Goal: Information Seeking & Learning: Learn about a topic

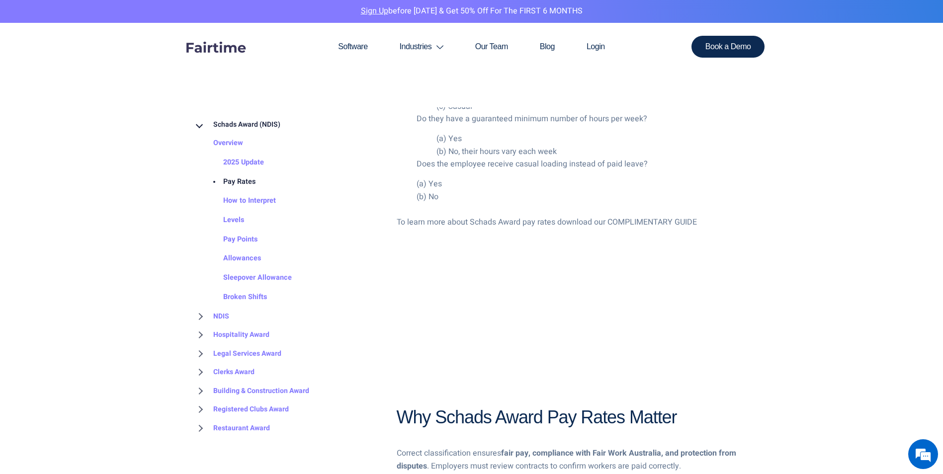
scroll to position [2037, 0]
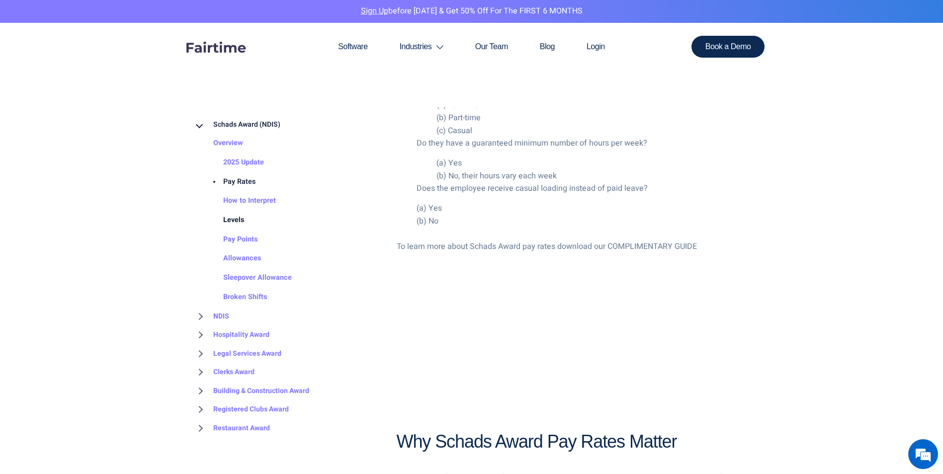
drag, startPoint x: 233, startPoint y: 216, endPoint x: 242, endPoint y: 213, distance: 9.9
click at [233, 217] on link "Levels" at bounding box center [223, 220] width 41 height 19
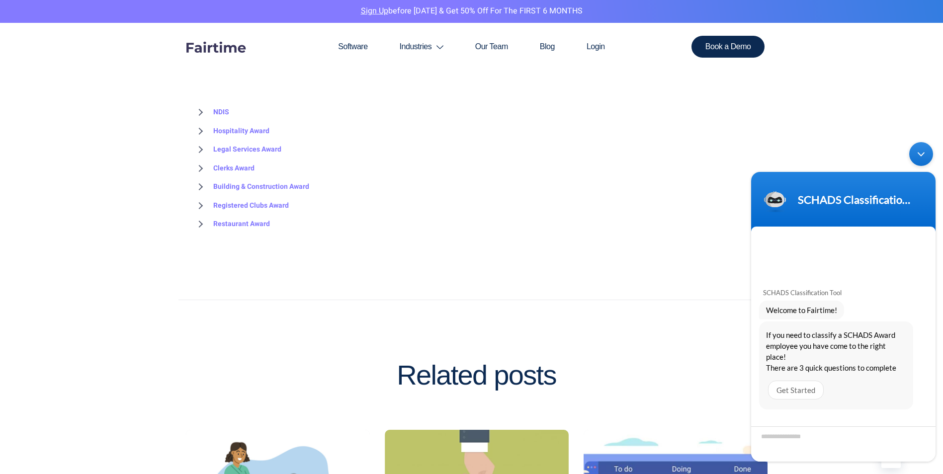
scroll to position [1392, 0]
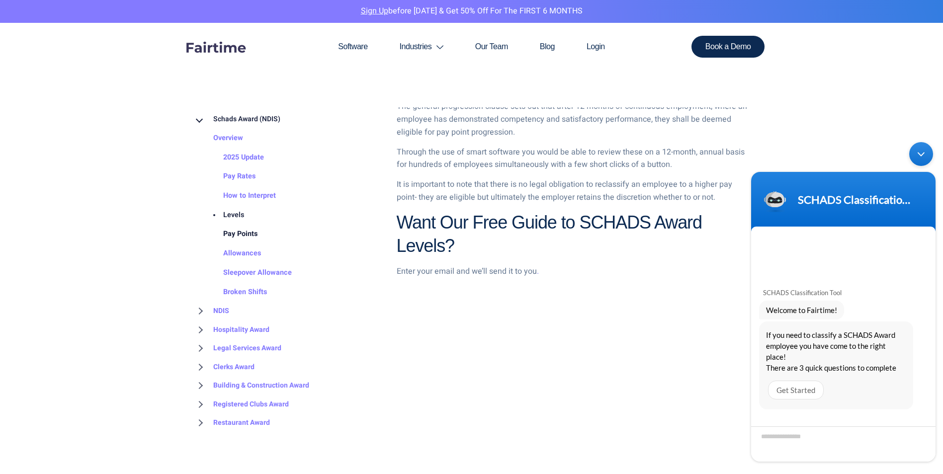
click at [231, 232] on link "Pay Points" at bounding box center [230, 234] width 54 height 19
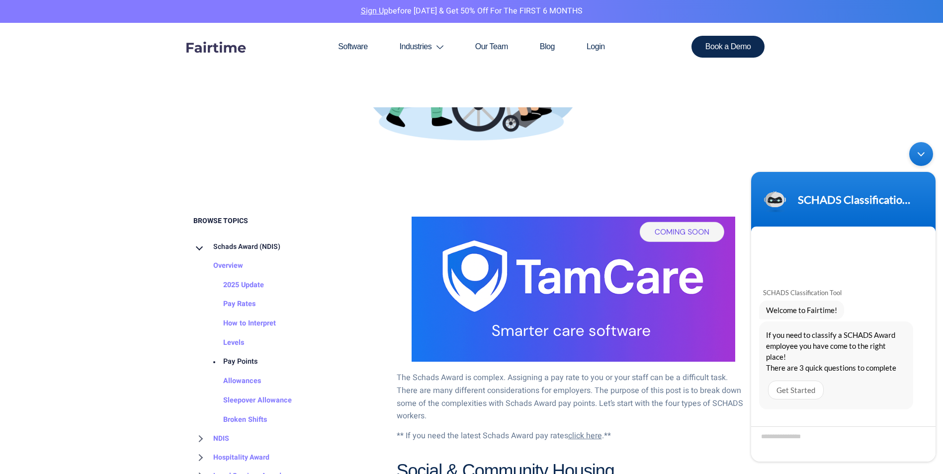
scroll to position [348, 0]
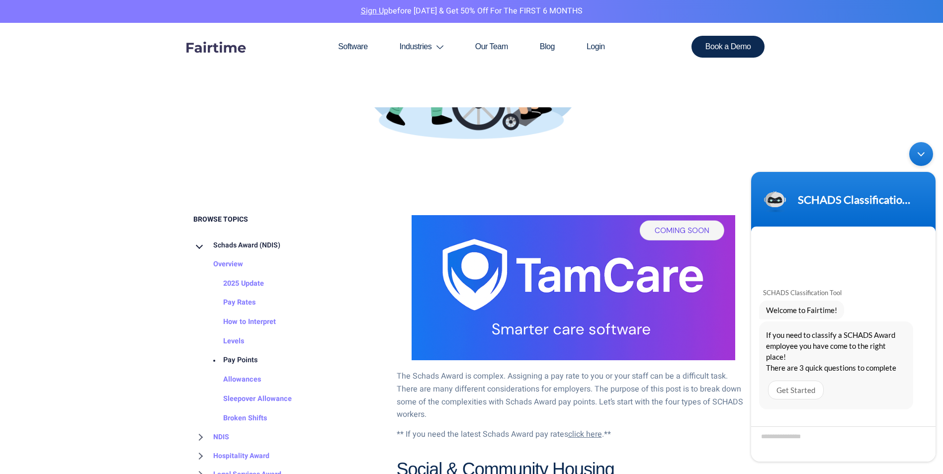
drag, startPoint x: 930, startPoint y: 150, endPoint x: 1653, endPoint y: 287, distance: 735.4
click at [930, 150] on div "Minimize live chat window" at bounding box center [921, 154] width 24 height 24
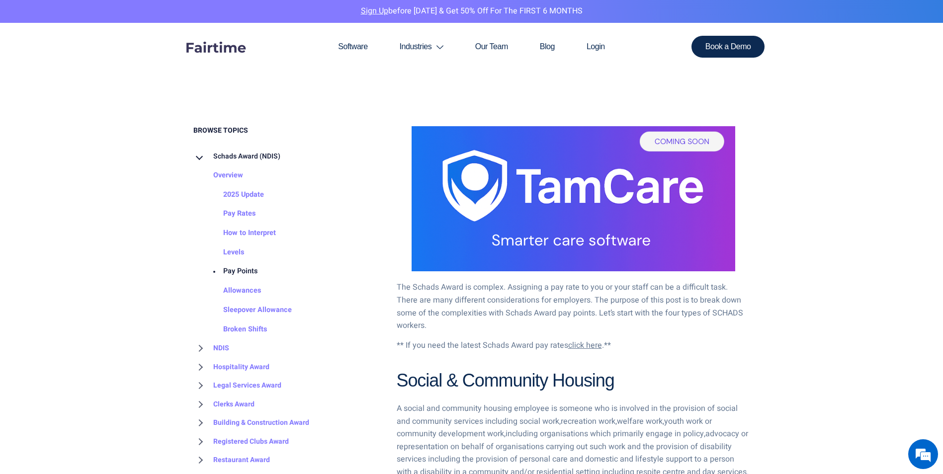
scroll to position [447, 0]
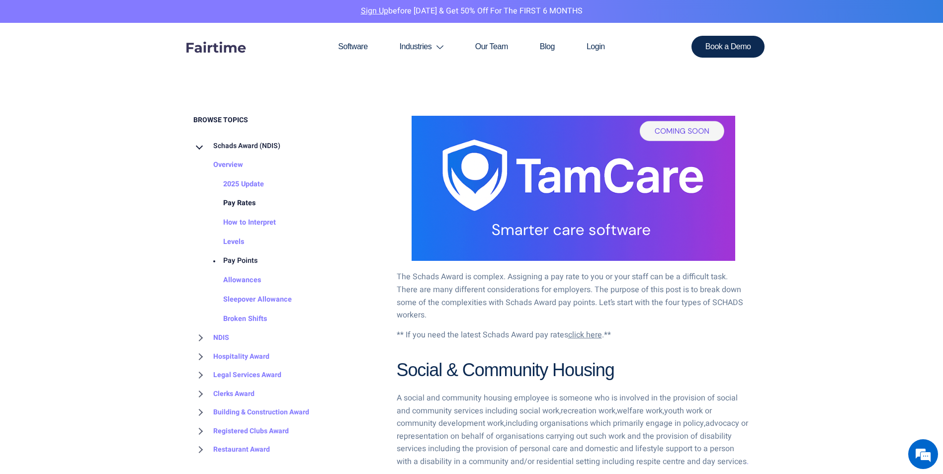
click at [234, 203] on link "Pay Rates" at bounding box center [229, 203] width 52 height 19
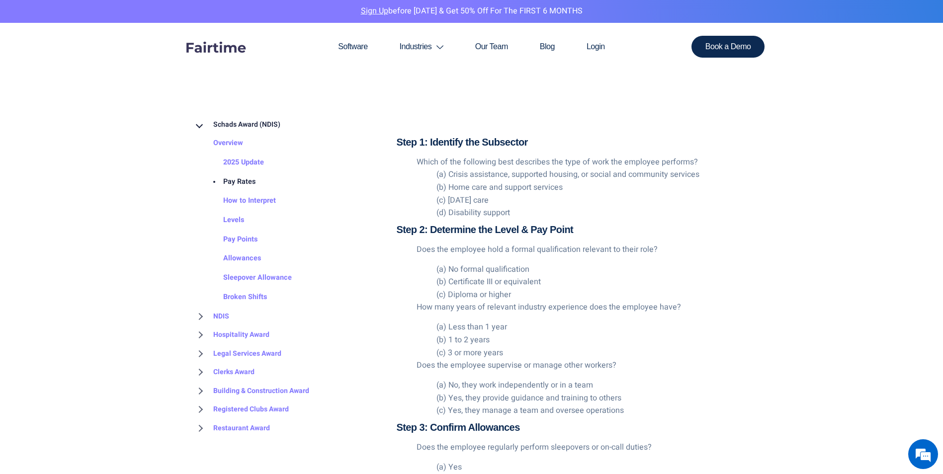
scroll to position [1492, 0]
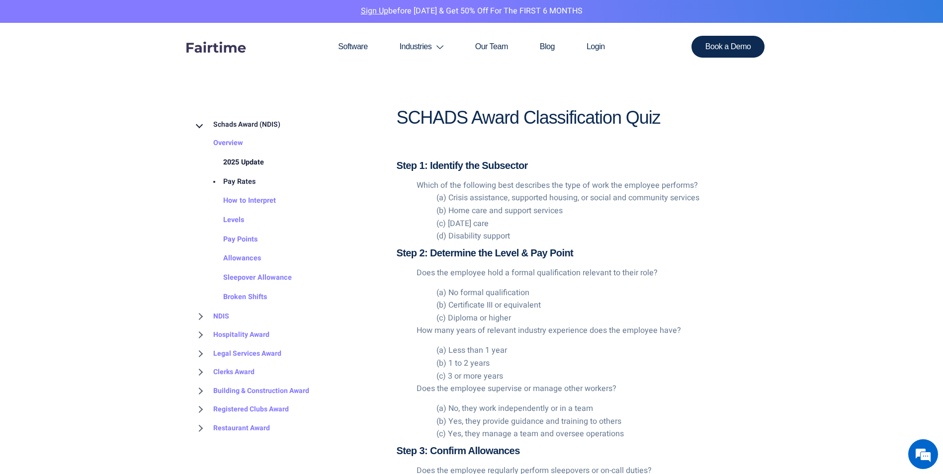
click at [233, 168] on link "2025 Update" at bounding box center [233, 162] width 61 height 19
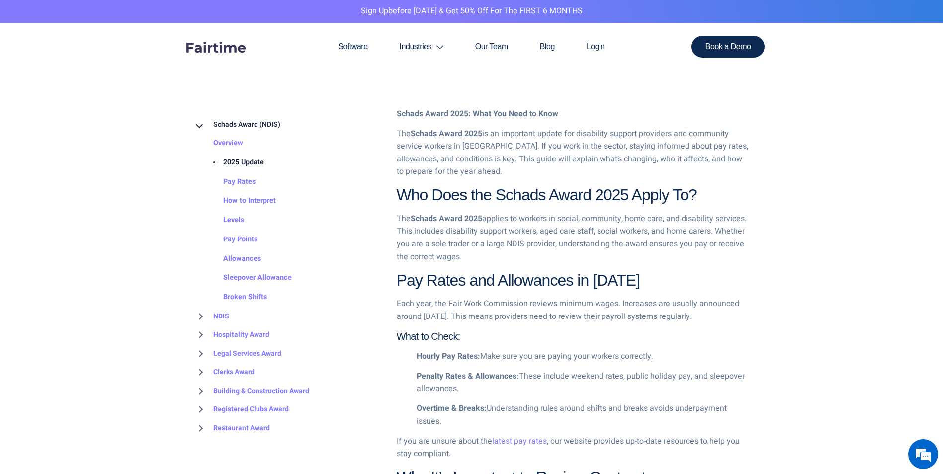
scroll to position [796, 0]
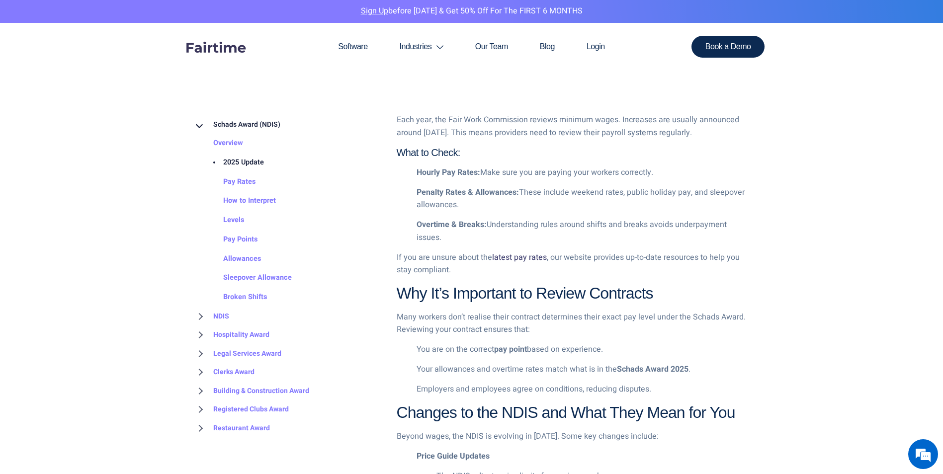
click at [534, 261] on link "latest pay rates" at bounding box center [519, 258] width 55 height 12
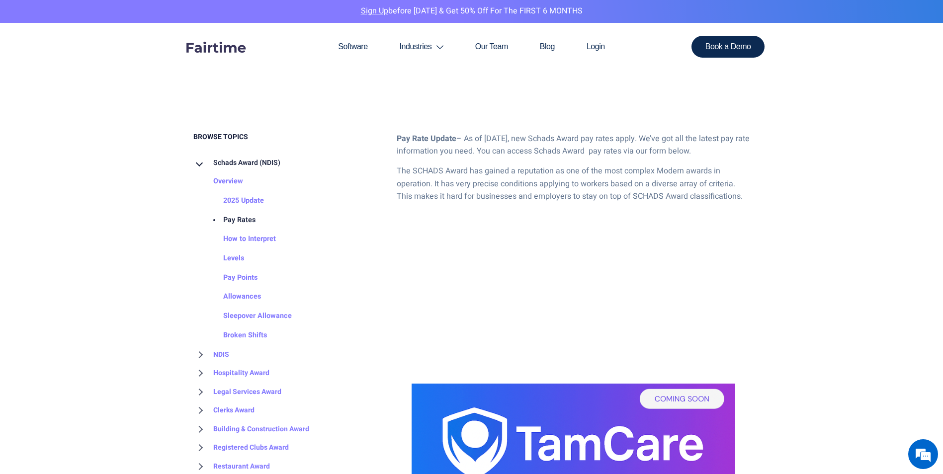
scroll to position [447, 0]
